Goal: Check status: Check status

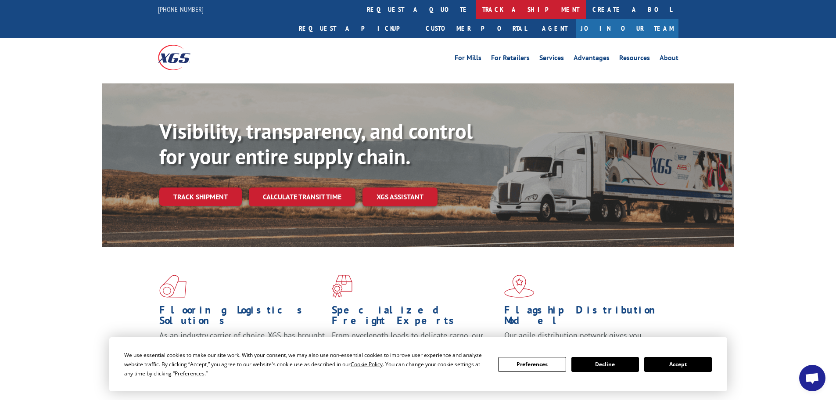
click at [476, 7] on link "track a shipment" at bounding box center [531, 9] width 110 height 19
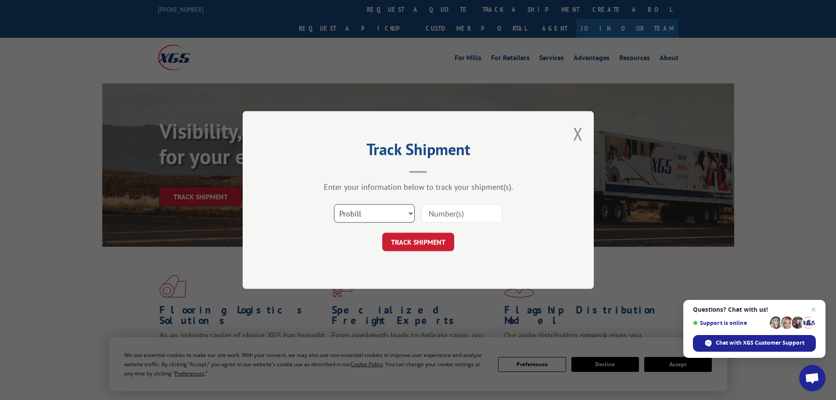
click at [390, 213] on select "Select category... Probill BOL PO" at bounding box center [374, 213] width 81 height 18
select select "bol"
click at [334, 204] on select "Select category... Probill BOL PO" at bounding box center [374, 213] width 81 height 18
click at [468, 216] on input at bounding box center [461, 213] width 81 height 18
paste input "978590"
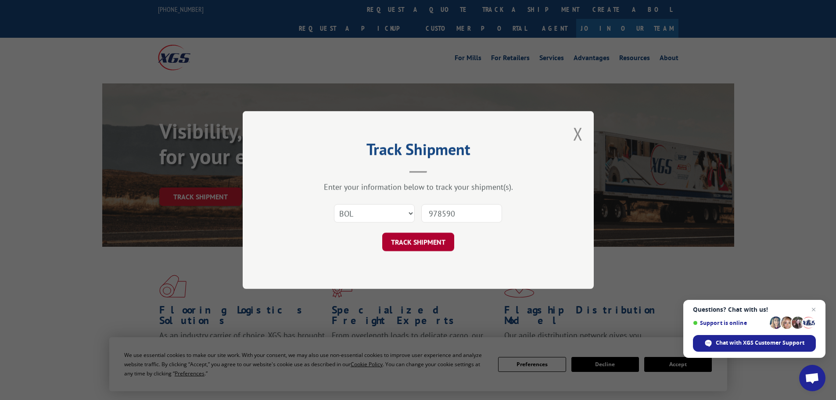
type input "978590"
click at [413, 245] on button "TRACK SHIPMENT" at bounding box center [418, 242] width 72 height 18
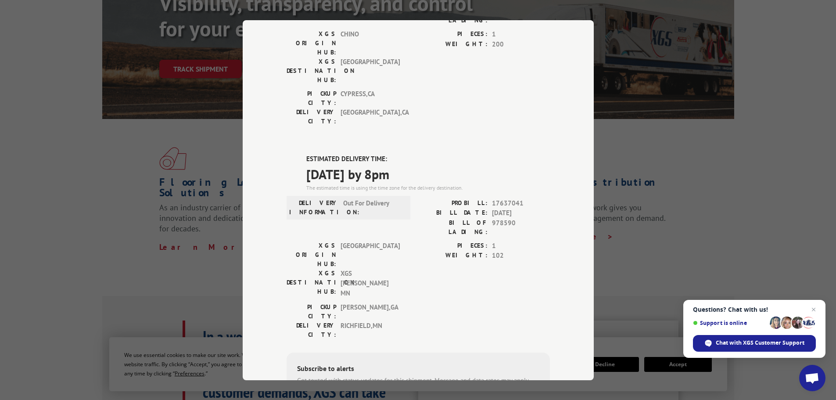
scroll to position [132, 0]
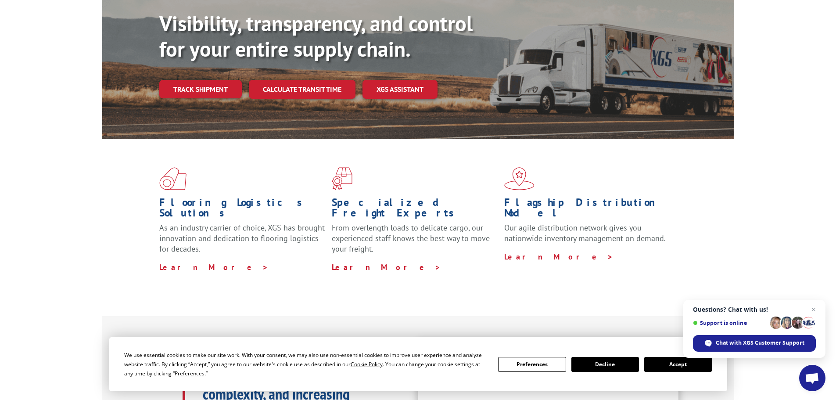
scroll to position [107, 0]
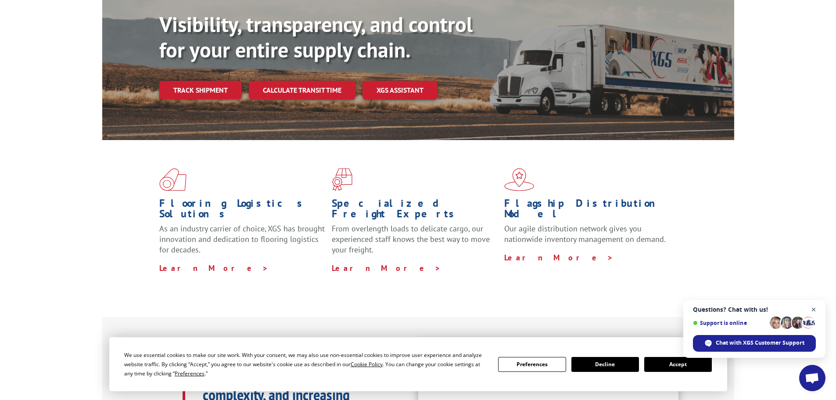
click at [810, 308] on span "Close chat" at bounding box center [813, 309] width 11 height 11
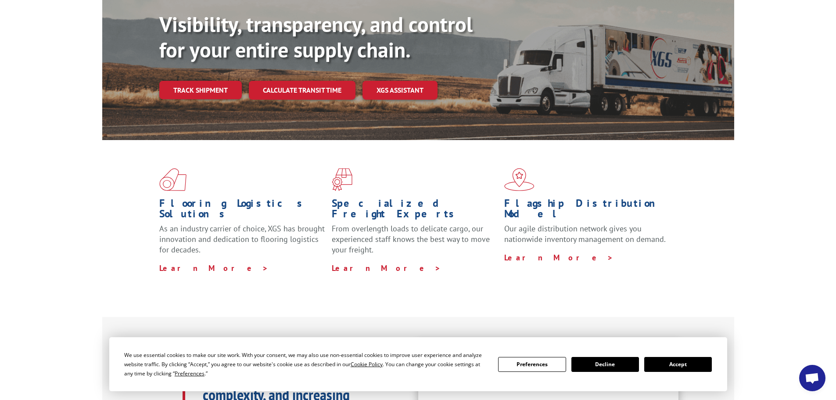
click at [588, 366] on button "Decline" at bounding box center [605, 364] width 68 height 15
